Goal: Navigation & Orientation: Find specific page/section

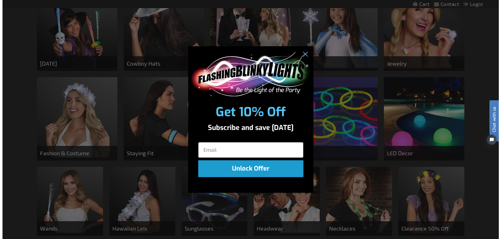
scroll to position [282, 0]
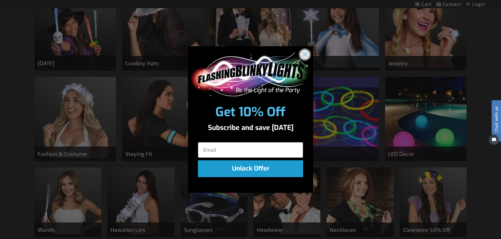
click at [304, 56] on circle "Close dialog" at bounding box center [304, 54] width 10 height 10
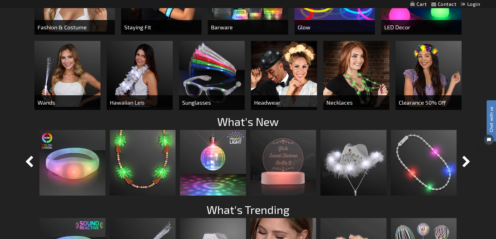
scroll to position [388, 0]
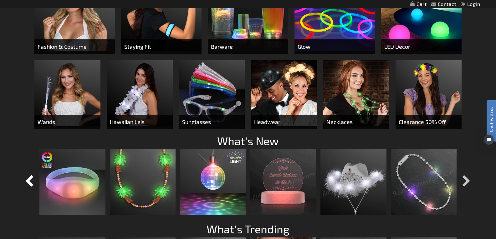
click at [466, 178] on button "button" at bounding box center [467, 182] width 16 height 16
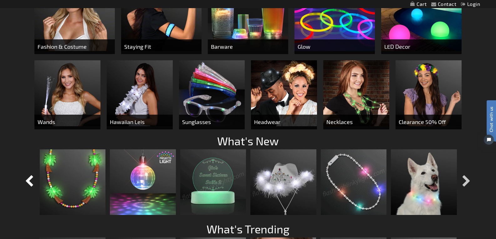
click at [464, 176] on button "button" at bounding box center [467, 182] width 16 height 16
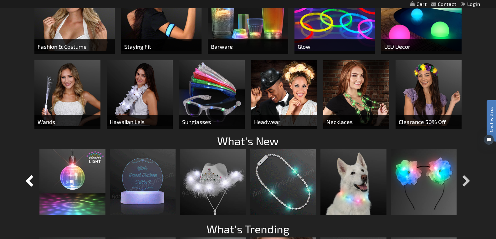
click at [463, 174] on button "button" at bounding box center [467, 182] width 16 height 16
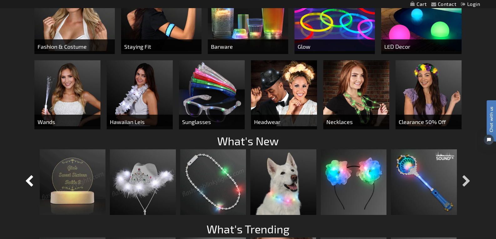
click at [463, 174] on button "button" at bounding box center [467, 182] width 16 height 16
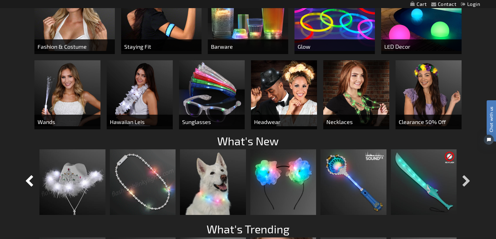
click at [463, 174] on button "button" at bounding box center [467, 182] width 16 height 16
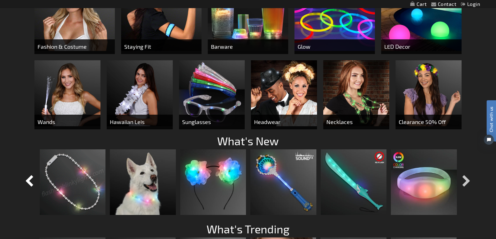
click at [463, 174] on button "button" at bounding box center [467, 182] width 16 height 16
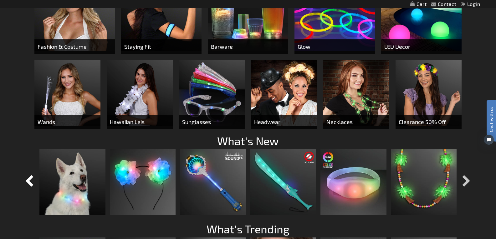
click at [462, 174] on button "button" at bounding box center [467, 182] width 16 height 16
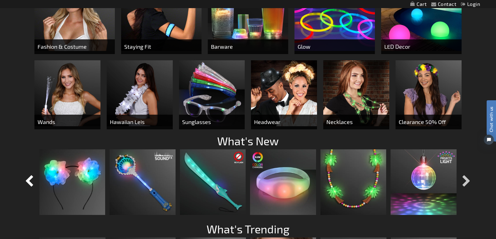
click at [462, 174] on button "button" at bounding box center [467, 182] width 16 height 16
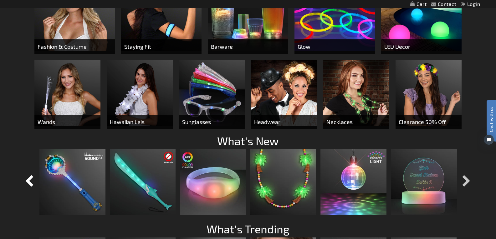
click at [462, 174] on button "button" at bounding box center [467, 182] width 16 height 16
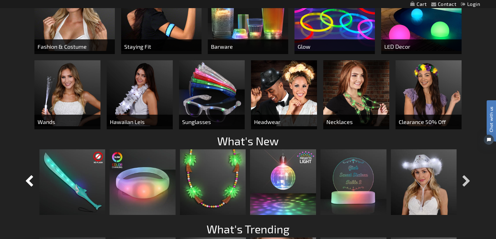
click at [462, 174] on button "button" at bounding box center [467, 182] width 16 height 16
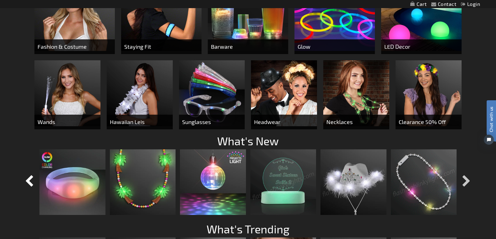
click at [462, 174] on button "button" at bounding box center [467, 182] width 16 height 16
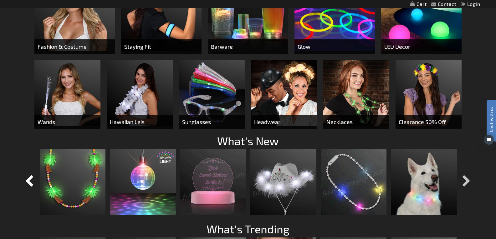
click at [462, 174] on button "button" at bounding box center [467, 182] width 16 height 16
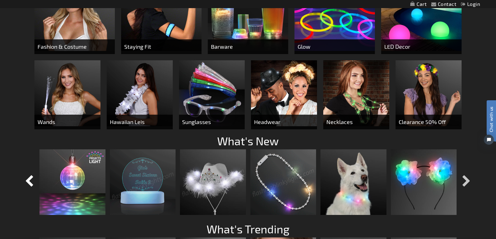
click at [462, 174] on button "button" at bounding box center [467, 182] width 16 height 16
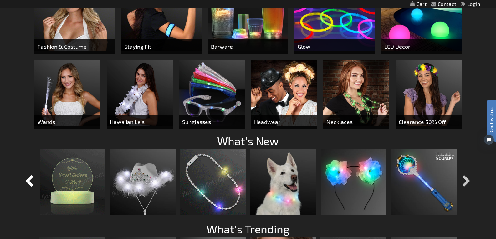
click at [462, 174] on button "button" at bounding box center [467, 182] width 16 height 16
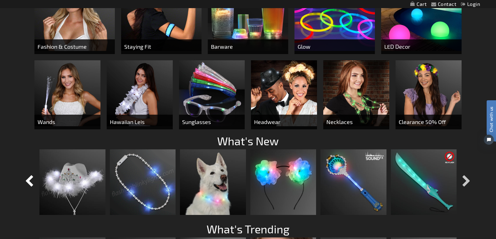
click at [462, 174] on button "button" at bounding box center [467, 182] width 16 height 16
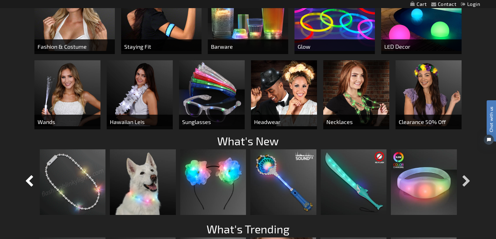
click at [462, 174] on button "button" at bounding box center [467, 182] width 16 height 16
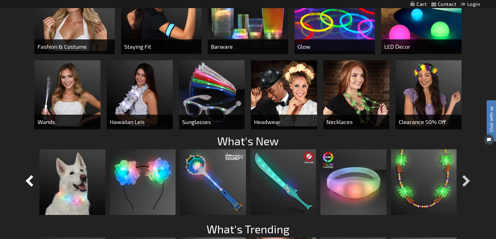
click at [462, 174] on button "button" at bounding box center [467, 182] width 16 height 16
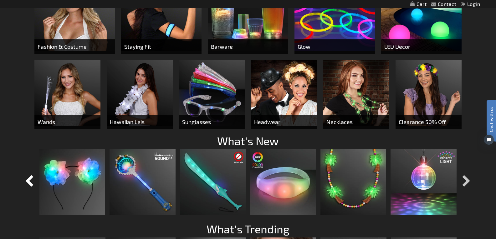
click at [459, 174] on button "button" at bounding box center [467, 182] width 16 height 16
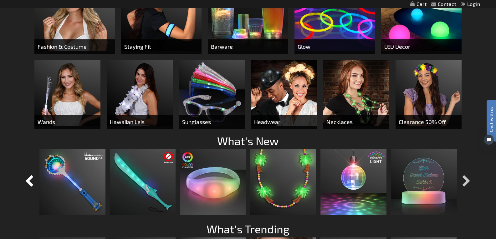
click at [466, 178] on button "button" at bounding box center [467, 182] width 16 height 16
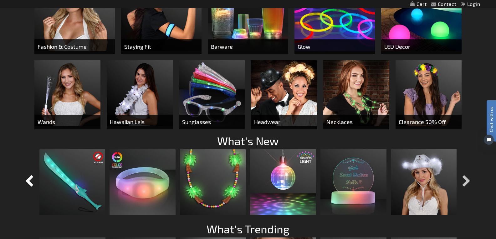
click at [466, 178] on button "button" at bounding box center [467, 182] width 16 height 16
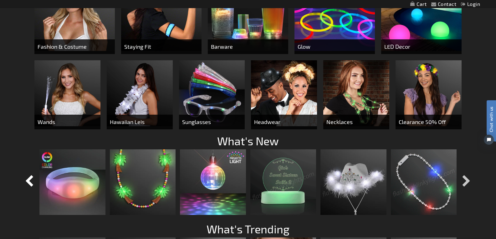
click at [464, 178] on button "button" at bounding box center [467, 182] width 16 height 16
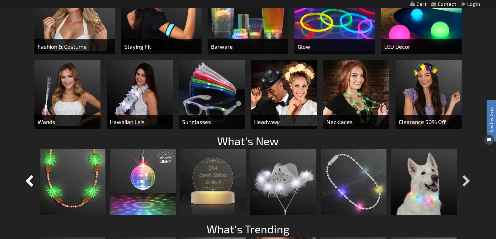
click at [464, 178] on button "button" at bounding box center [467, 182] width 16 height 16
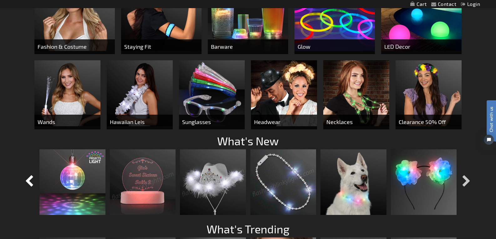
click at [464, 178] on button "button" at bounding box center [467, 182] width 16 height 16
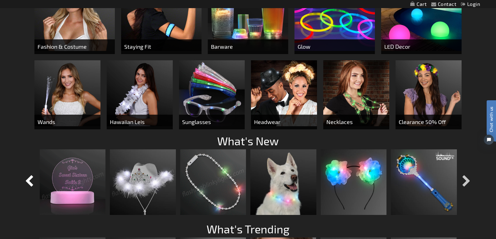
click at [464, 178] on button "button" at bounding box center [467, 182] width 16 height 16
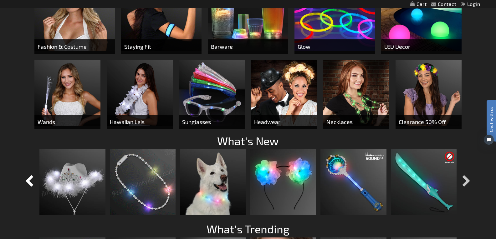
click at [464, 178] on button "button" at bounding box center [467, 182] width 16 height 16
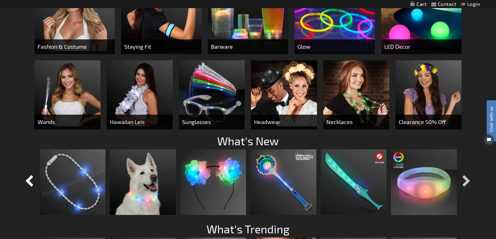
click at [464, 178] on button "button" at bounding box center [467, 182] width 16 height 16
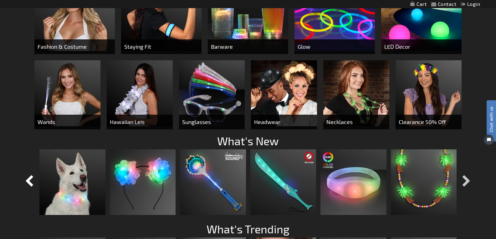
click at [464, 178] on button "button" at bounding box center [467, 182] width 16 height 16
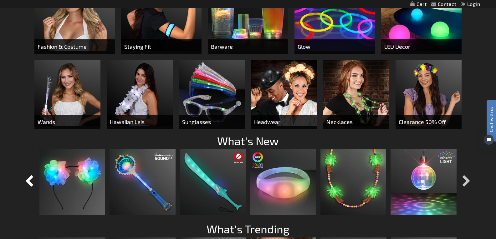
click at [464, 178] on button "button" at bounding box center [467, 182] width 16 height 16
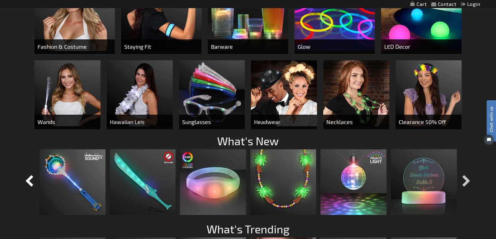
click at [464, 178] on button "button" at bounding box center [467, 182] width 16 height 16
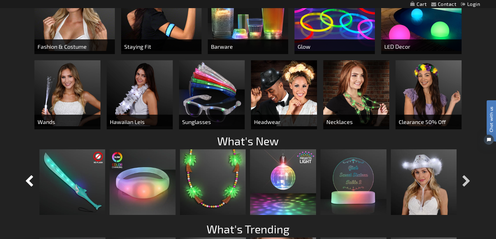
click at [464, 178] on button "button" at bounding box center [467, 182] width 16 height 16
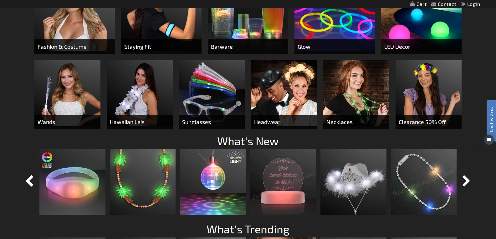
scroll to position [357, 0]
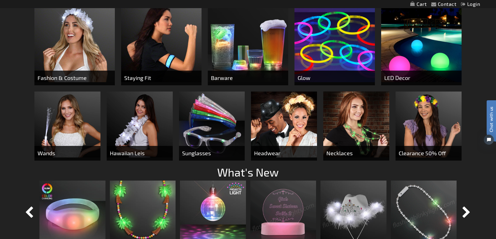
click at [282, 129] on img at bounding box center [284, 125] width 66 height 66
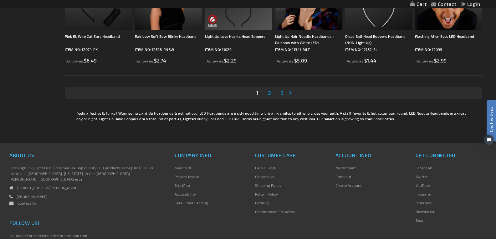
scroll to position [1189, 0]
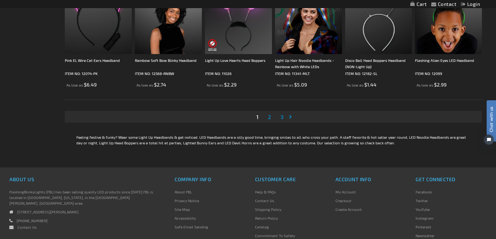
click at [271, 116] on link "Page 2" at bounding box center [270, 116] width 6 height 9
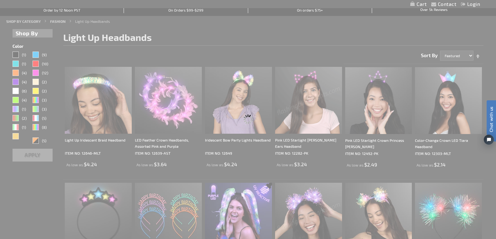
scroll to position [27, 0]
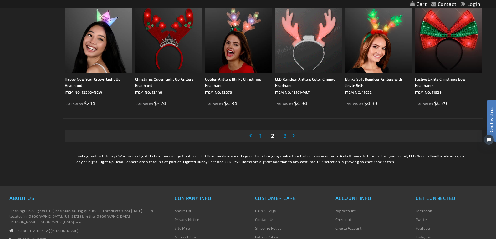
scroll to position [1189, 0]
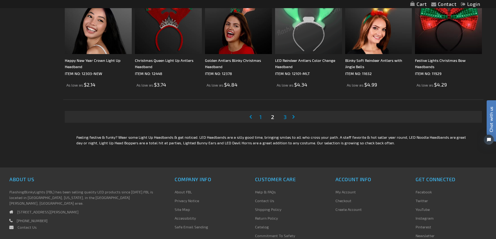
click at [287, 118] on span "3" at bounding box center [284, 117] width 3 height 7
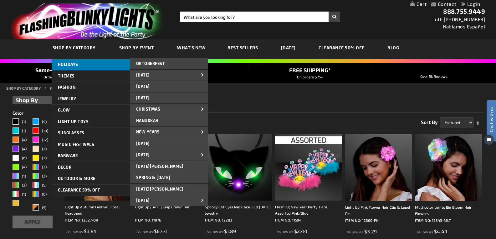
click at [74, 65] on span "HOLIDAYS" at bounding box center [68, 64] width 20 height 5
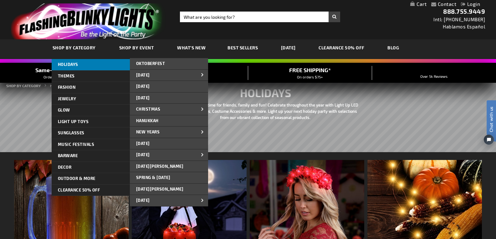
click at [74, 62] on span "HOLIDAYS" at bounding box center [68, 64] width 20 height 5
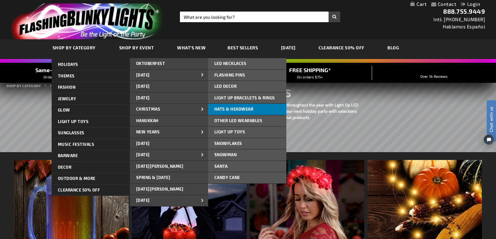
click at [218, 107] on span "Hats & Headwear" at bounding box center [233, 109] width 39 height 5
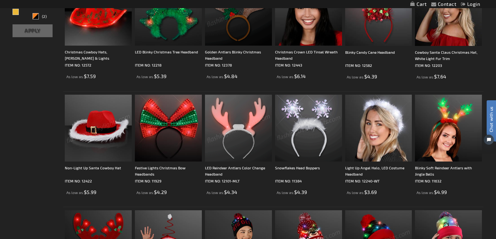
scroll to position [155, 0]
